Goal: Information Seeking & Learning: Get advice/opinions

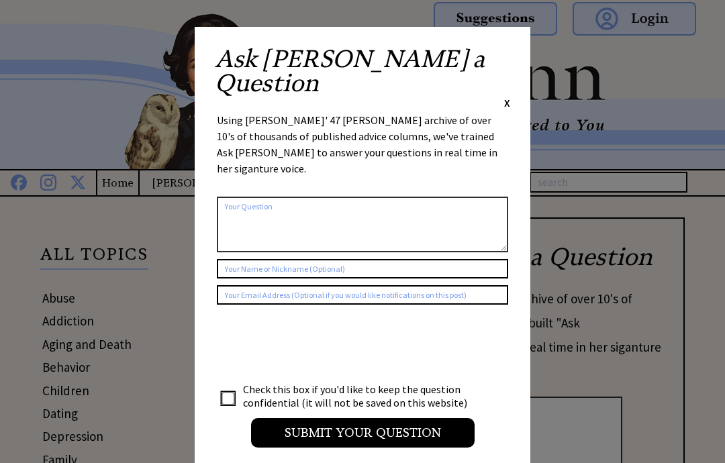
click at [505, 96] on span "X" at bounding box center [507, 102] width 6 height 13
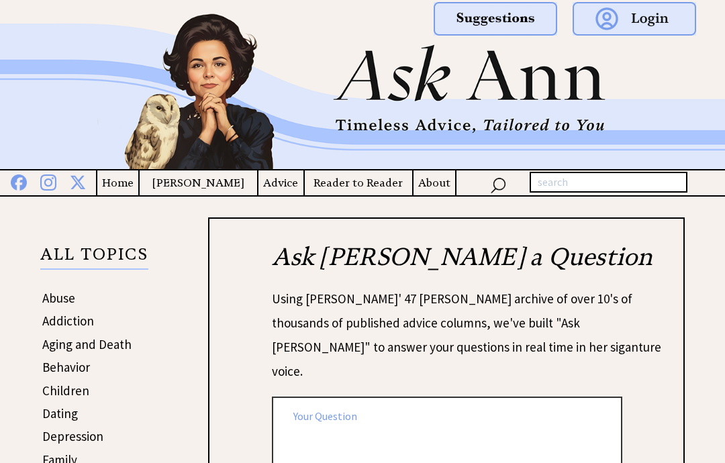
click at [128, 183] on h4 "Home" at bounding box center [117, 183] width 41 height 17
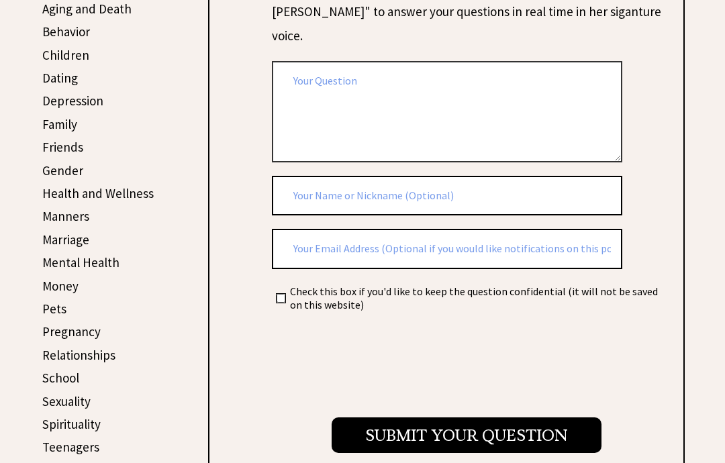
scroll to position [336, 0]
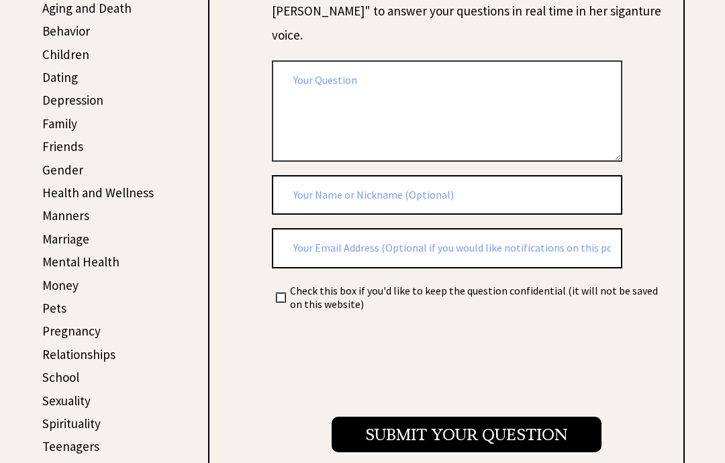
click at [52, 462] on link "Work" at bounding box center [56, 470] width 28 height 16
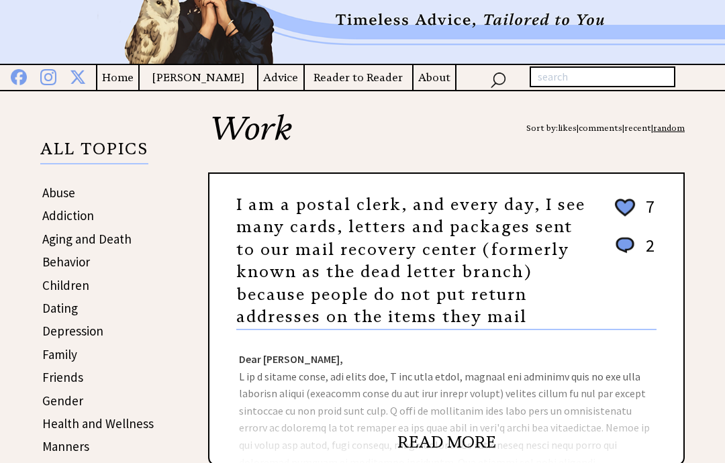
scroll to position [106, 0]
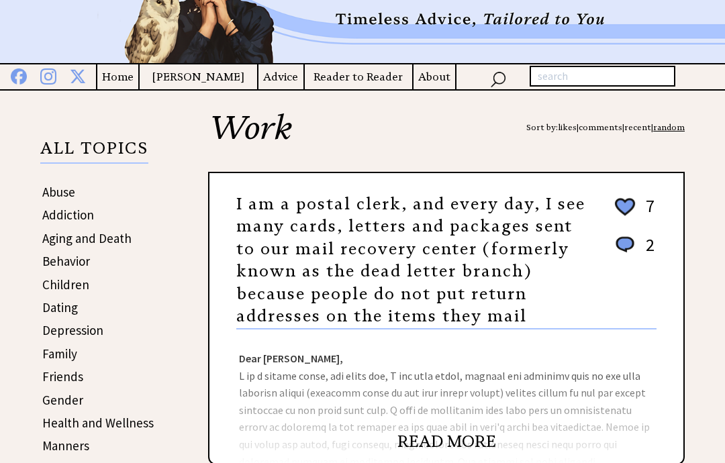
click at [431, 440] on link "READ MORE" at bounding box center [446, 442] width 99 height 20
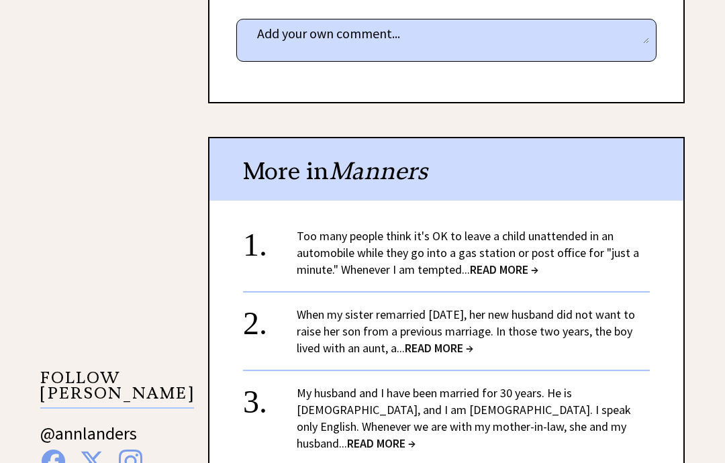
scroll to position [948, 0]
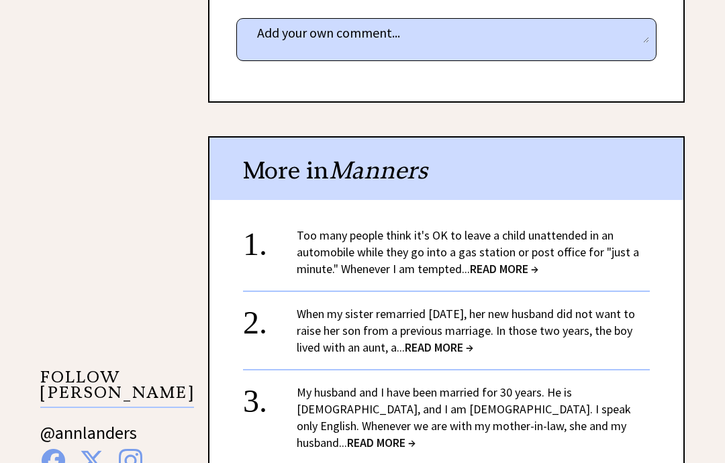
click at [457, 340] on span "READ MORE →" at bounding box center [439, 347] width 68 height 15
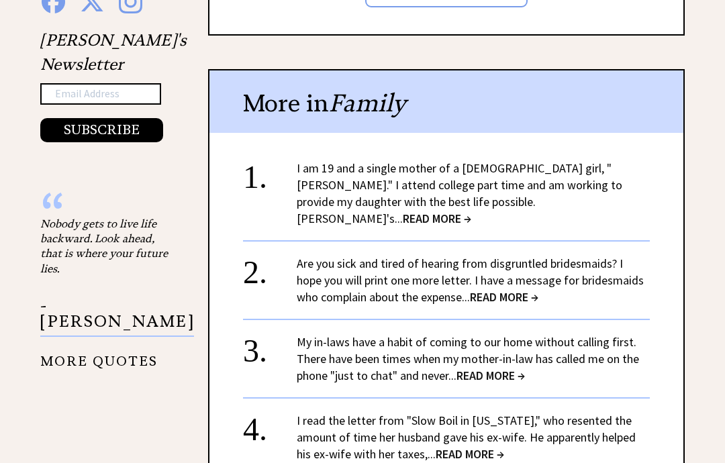
scroll to position [1430, 0]
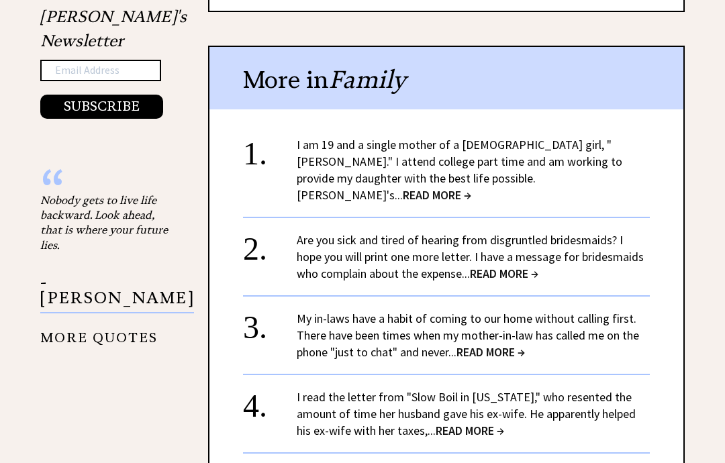
click at [467, 187] on span "READ MORE →" at bounding box center [437, 194] width 68 height 15
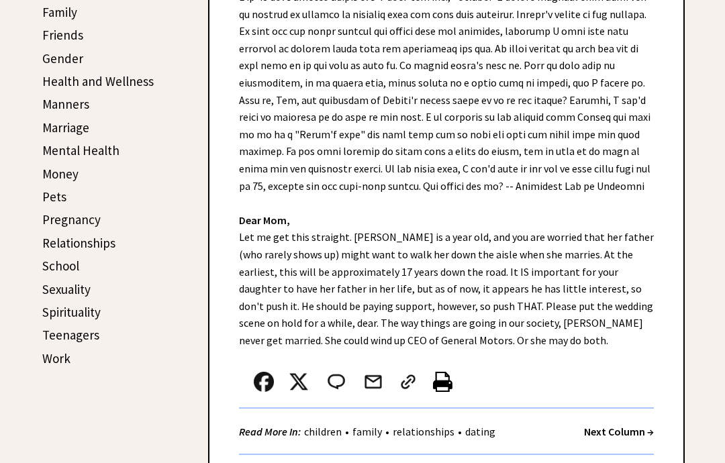
scroll to position [501, 0]
